Goal: Information Seeking & Learning: Learn about a topic

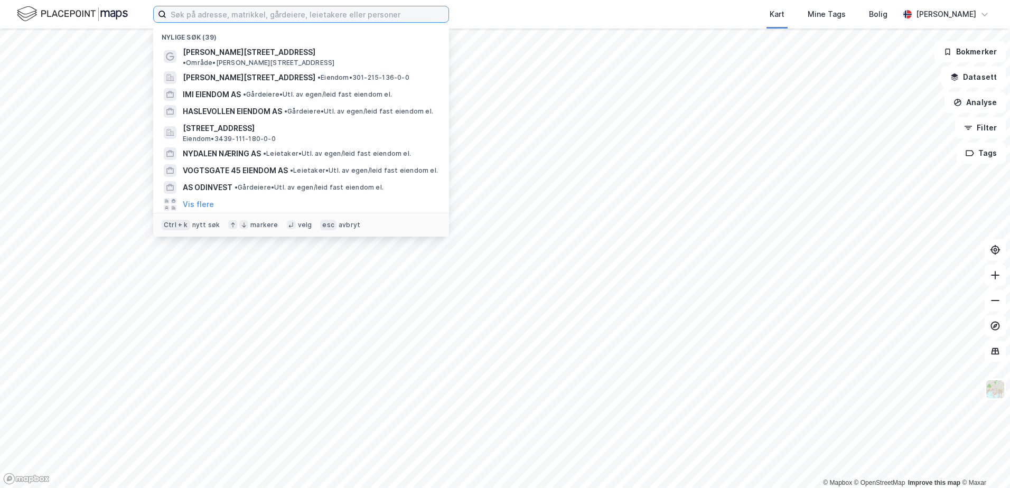
click at [355, 16] on input at bounding box center [307, 14] width 282 height 16
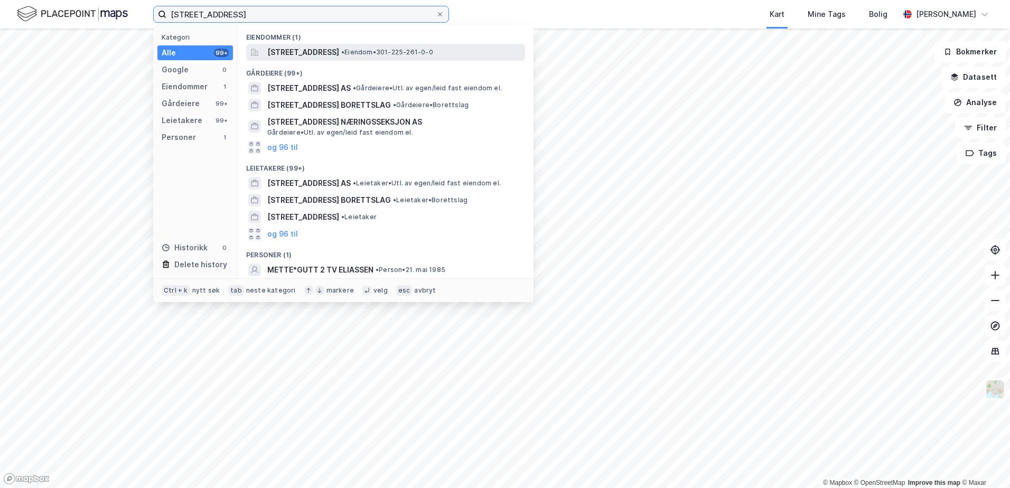
type input "[STREET_ADDRESS]"
click at [325, 51] on span "[STREET_ADDRESS]" at bounding box center [303, 52] width 72 height 13
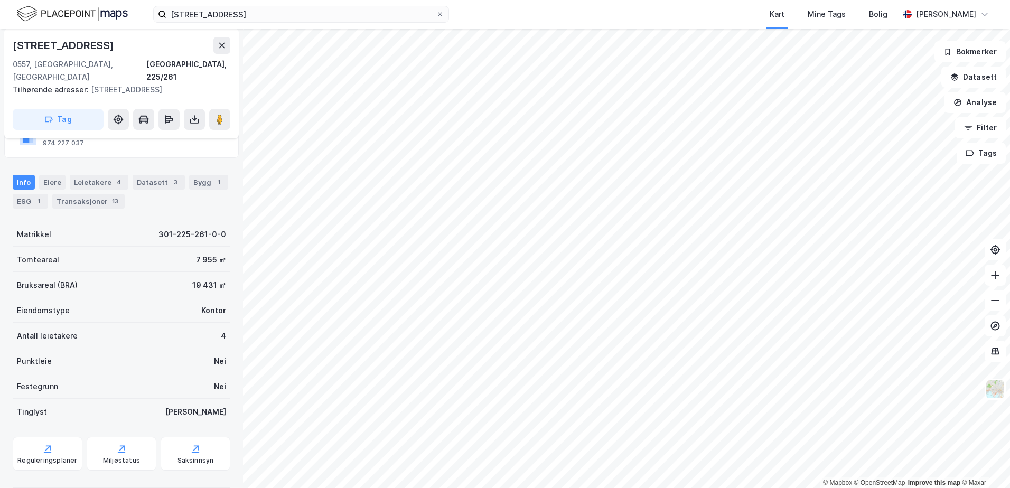
scroll to position [100, 0]
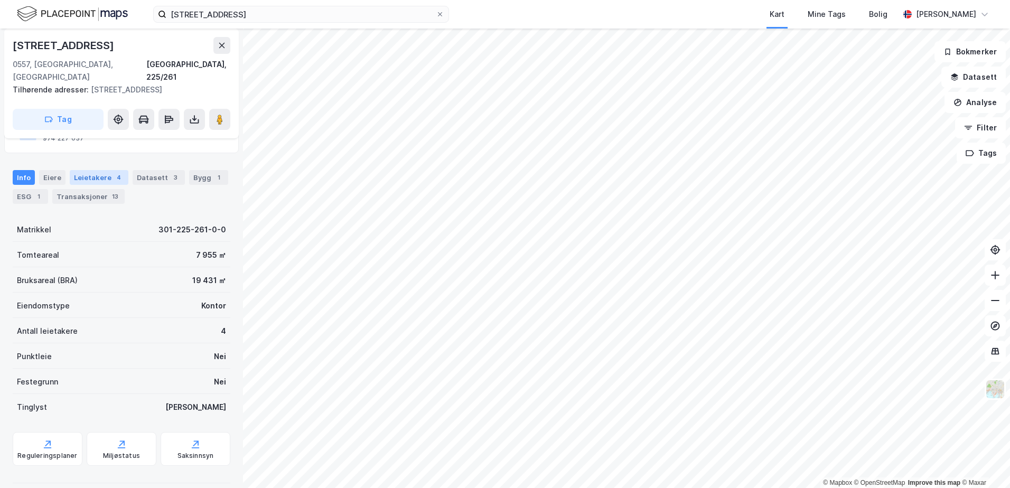
click at [92, 170] on div "Leietakere 4" at bounding box center [99, 177] width 59 height 15
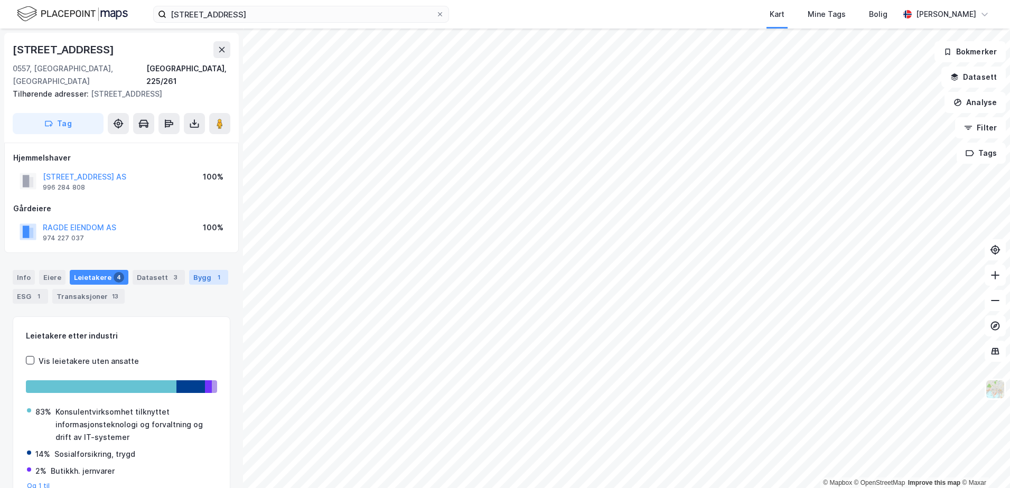
click at [202, 270] on div "Bygg 1" at bounding box center [208, 277] width 39 height 15
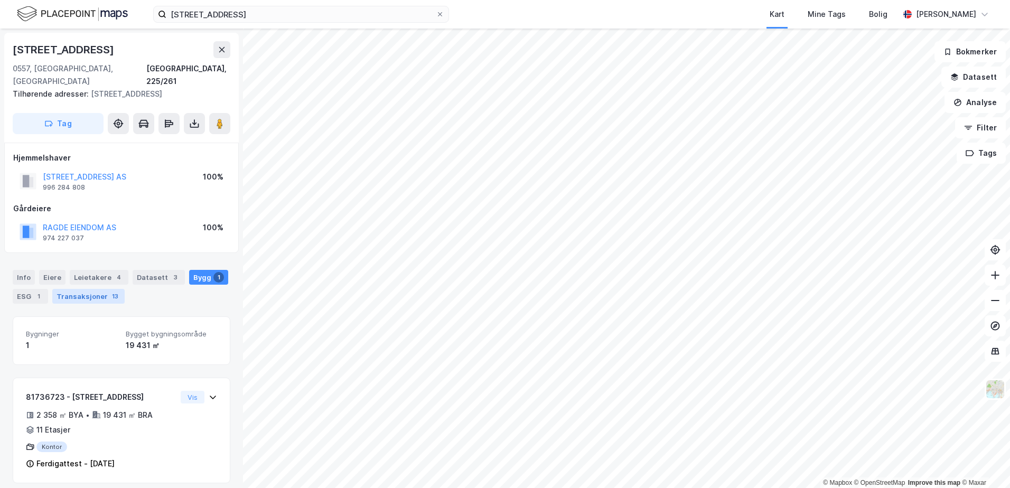
click at [76, 289] on div "Transaksjoner 13" at bounding box center [88, 296] width 72 height 15
